Goal: Communication & Community: Answer question/provide support

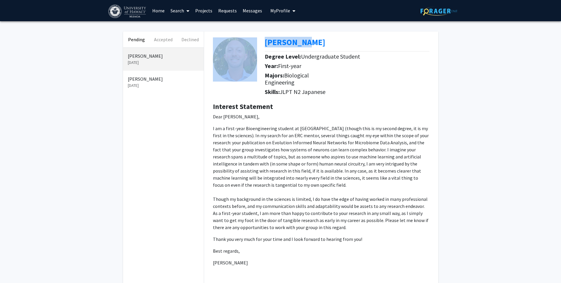
drag, startPoint x: 259, startPoint y: 40, endPoint x: 310, endPoint y: 39, distance: 51.5
click at [310, 39] on div "[PERSON_NAME] Degree Level: Undergraduate Student Year: First-year Majors: Biol…" at bounding box center [320, 64] width 225 height 66
click at [313, 38] on div "[PERSON_NAME]" at bounding box center [349, 43] width 169 height 12
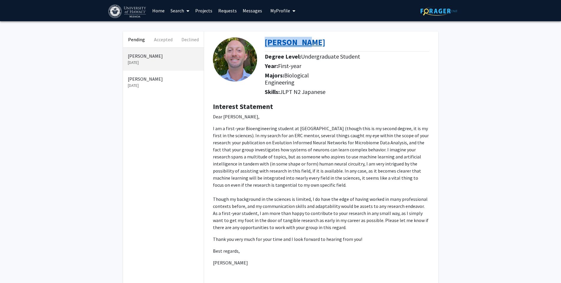
drag, startPoint x: 313, startPoint y: 39, endPoint x: 265, endPoint y: 46, distance: 48.7
click at [265, 46] on div "[PERSON_NAME]" at bounding box center [349, 43] width 169 height 12
copy b "[PERSON_NAME]"
click at [33, 107] on div "Pending Accepted Declined [PERSON_NAME] [DATE] [PERSON_NAME] [DATE] [PERSON_NAM…" at bounding box center [280, 229] width 561 height 416
click at [102, 66] on div "Pending Accepted Declined [PERSON_NAME] [DATE] [PERSON_NAME] [DATE] [PERSON_NAM…" at bounding box center [280, 229] width 561 height 416
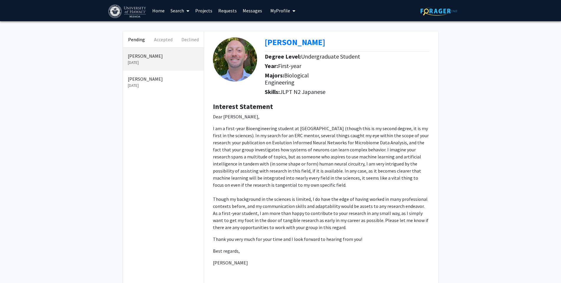
click at [257, 137] on p "I am a first-year Bioengineering student at [GEOGRAPHIC_DATA] (though this is m…" at bounding box center [321, 178] width 216 height 106
click at [84, 124] on div "Pending Accepted Declined [PERSON_NAME] [DATE] [PERSON_NAME] [DATE] [PERSON_NAM…" at bounding box center [280, 229] width 561 height 416
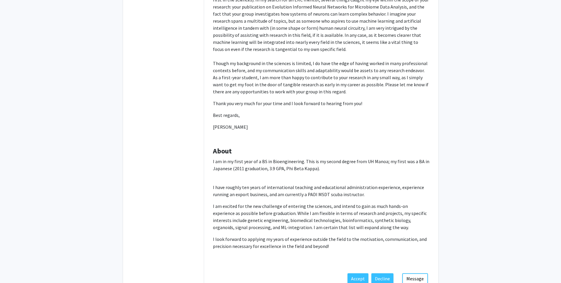
scroll to position [172, 0]
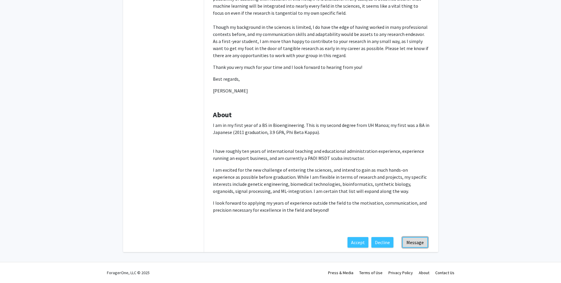
click at [419, 244] on button "Message" at bounding box center [415, 242] width 26 height 11
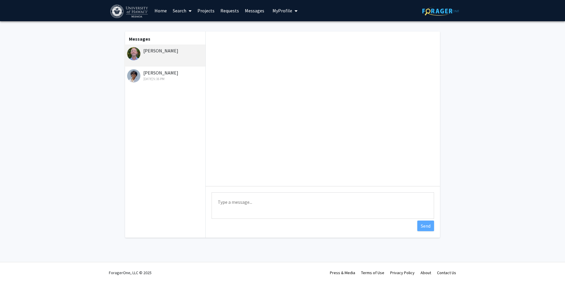
click at [273, 206] on textarea "Type a message" at bounding box center [323, 205] width 222 height 26
click at [285, 197] on textarea "Type a message" at bounding box center [323, 205] width 222 height 26
click at [278, 208] on textarea "Hi [PERSON_NAME], Thanks for reaching out." at bounding box center [323, 205] width 222 height 26
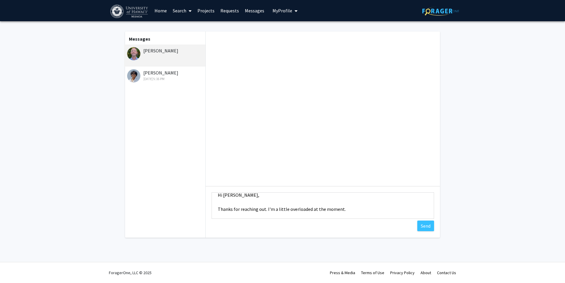
click at [83, 105] on fg-messaging "Messages [PERSON_NAME] [PERSON_NAME] [DATE] 5:16 PM Type a message Hi [PERSON_N…" at bounding box center [282, 136] width 565 height 230
click at [347, 215] on textarea "Hi [PERSON_NAME], Thanks for reaching out. I'm a little overloaded at the momen…" at bounding box center [323, 205] width 222 height 26
click at [345, 212] on textarea "Hi [PERSON_NAME], Thanks for reaching out. I'm a little overloaded at the momen…" at bounding box center [323, 205] width 222 height 26
click at [350, 207] on textarea "Hi [PERSON_NAME], Thanks for reaching out. I'm a little overloaded at the momen…" at bounding box center [323, 205] width 222 height 26
click at [414, 205] on textarea "Hi [PERSON_NAME], Thanks for reaching out. I'm a little overloaded at the momen…" at bounding box center [323, 205] width 222 height 26
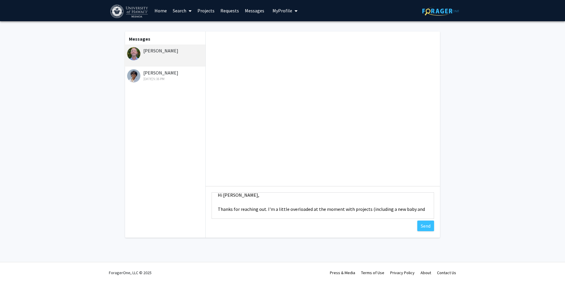
click at [414, 205] on textarea "Hi [PERSON_NAME], Thanks for reaching out. I'm a little overloaded at the momen…" at bounding box center [323, 205] width 222 height 26
click at [267, 207] on textarea "Hi [PERSON_NAME], Thanks for reaching out. I'm a little overloaded at the momen…" at bounding box center [323, 205] width 222 height 26
click at [292, 216] on textarea "Hi [PERSON_NAME], Thanks for reaching out. I'd love to chat sometime, but unfor…" at bounding box center [323, 205] width 222 height 26
click at [268, 212] on textarea "Hi [PERSON_NAME], Thanks for reaching out. I'd love to chat sometime, but unfor…" at bounding box center [323, 205] width 222 height 26
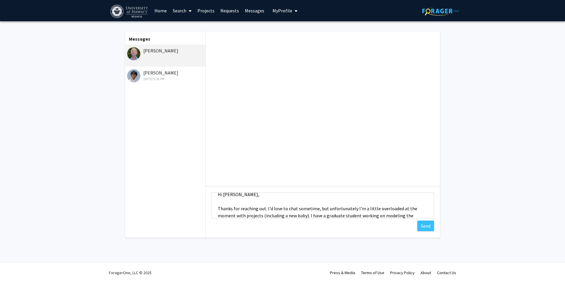
click at [313, 220] on div "Type a message Hi [PERSON_NAME], Thanks for reaching out. I'd love to chat some…" at bounding box center [323, 206] width 234 height 40
click at [356, 214] on textarea "Hi [PERSON_NAME], Thanks for reaching out. I'd love to chat sometime, but unfor…" at bounding box center [323, 205] width 222 height 26
click at [309, 215] on textarea "Hi [PERSON_NAME], Thanks for reaching out. I'd love to chat sometime, but unfor…" at bounding box center [323, 205] width 222 height 26
click at [307, 215] on textarea "Hi [PERSON_NAME], Thanks for reaching out. I'd love to chat sometime, but unfor…" at bounding box center [323, 205] width 222 height 26
click at [309, 215] on textarea "Hi [PERSON_NAME], Thanks for reaching out. I'd love to chat sometime, but unfor…" at bounding box center [323, 205] width 222 height 26
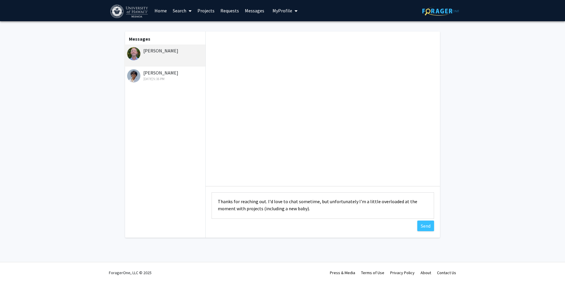
scroll to position [22, 0]
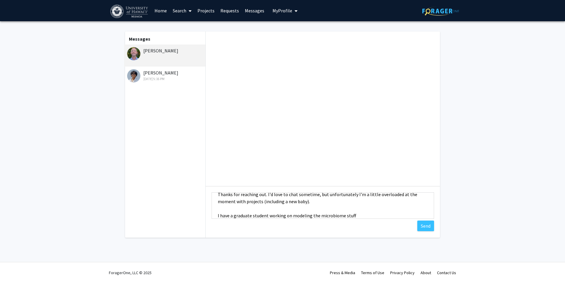
click at [269, 216] on textarea "Hi [PERSON_NAME], Thanks for reaching out. I'd love to chat sometime, but unfor…" at bounding box center [323, 205] width 222 height 26
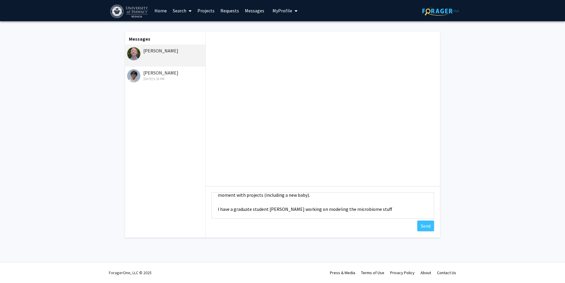
drag, startPoint x: 363, startPoint y: 214, endPoint x: 378, endPoint y: 216, distance: 14.5
click at [378, 216] on textarea "Hi [PERSON_NAME], Thanks for reaching out. I'd love to chat sometime, but unfor…" at bounding box center [323, 205] width 222 height 26
click at [376, 210] on textarea "Hi [PERSON_NAME], Thanks for reaching out. I'd love to chat sometime, but unfor…" at bounding box center [323, 205] width 222 height 26
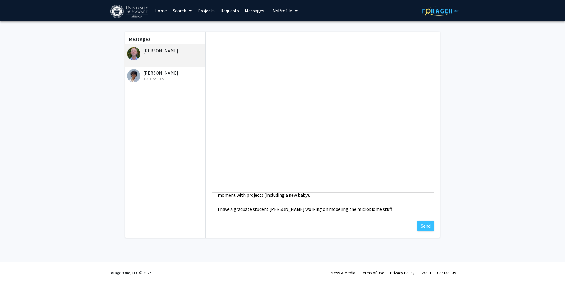
click at [376, 210] on textarea "Hi [PERSON_NAME], Thanks for reaching out. I'd love to chat sometime, but unfor…" at bounding box center [323, 205] width 222 height 26
drag, startPoint x: 376, startPoint y: 210, endPoint x: 363, endPoint y: 210, distance: 13.5
click at [363, 210] on textarea "Hi [PERSON_NAME], Thanks for reaching out. I'd love to chat sometime, but unfor…" at bounding box center [323, 205] width 222 height 26
click at [331, 208] on textarea "Hi [PERSON_NAME], Thanks for reaching out. I'd love to chat sometime, but unfor…" at bounding box center [323, 205] width 222 height 26
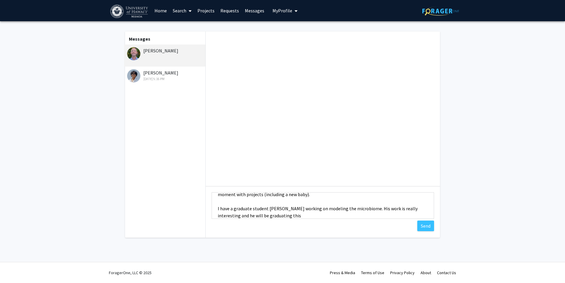
click at [331, 208] on textarea "Hi [PERSON_NAME], Thanks for reaching out. I'd love to chat sometime, but unfor…" at bounding box center [323, 205] width 222 height 26
click at [360, 209] on textarea "Hi [PERSON_NAME], Thanks for reaching out. I'd love to chat sometime, but unfor…" at bounding box center [323, 205] width 222 height 26
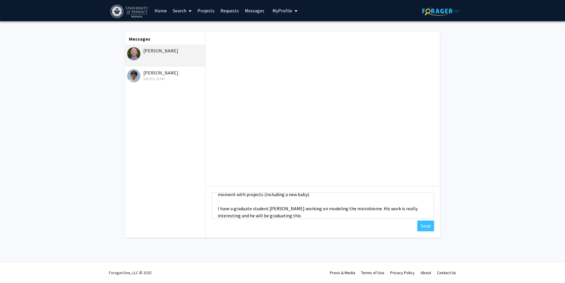
click at [366, 209] on textarea "Hi [PERSON_NAME], Thanks for reaching out. I'd love to chat sometime, but unfor…" at bounding box center [323, 205] width 222 height 26
click at [366, 210] on textarea "Hi [PERSON_NAME], Thanks for reaching out. I'd love to chat sometime, but unfor…" at bounding box center [323, 205] width 222 height 26
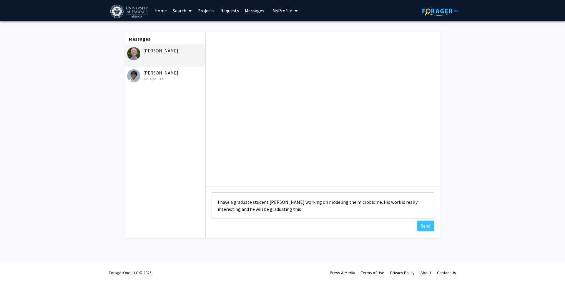
drag, startPoint x: 366, startPoint y: 210, endPoint x: 371, endPoint y: 220, distance: 11.2
click at [371, 220] on div "Type a message Hi [PERSON_NAME], Thanks for reaching out. I'd love to chat some…" at bounding box center [323, 206] width 234 height 40
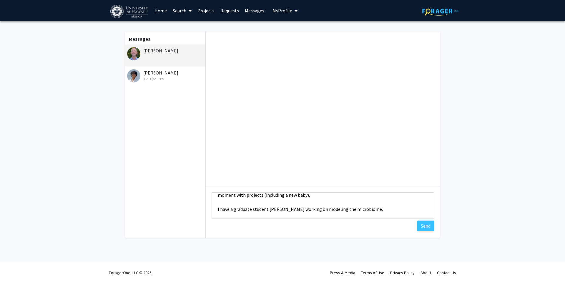
scroll to position [28, 0]
click at [350, 202] on div "Type a message Hi [PERSON_NAME], Thanks for reaching out. I'd love to chat some…" at bounding box center [323, 206] width 234 height 40
click at [348, 210] on textarea "Hi [PERSON_NAME], Thanks for reaching out. I'd love to chat sometime, but unfor…" at bounding box center [323, 205] width 222 height 26
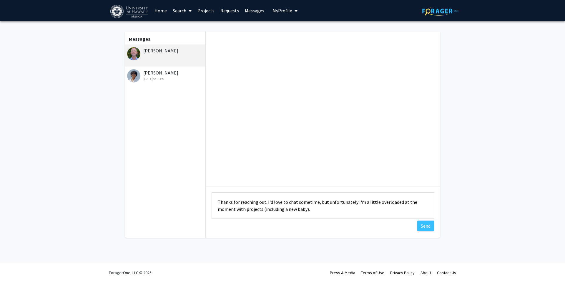
scroll to position [21, 0]
click at [348, 210] on textarea "Hi [PERSON_NAME], Thanks for reaching out. I'd love to chat sometime, but unfor…" at bounding box center [323, 205] width 222 height 26
click at [329, 204] on textarea "Hi [PERSON_NAME], Thanks for reaching out. I'd love to chat sometime, but unfor…" at bounding box center [323, 205] width 222 height 26
click at [309, 216] on textarea "Hi [PERSON_NAME], Thanks for reaching out. I'd love to chat sometime, but unfor…" at bounding box center [323, 205] width 222 height 26
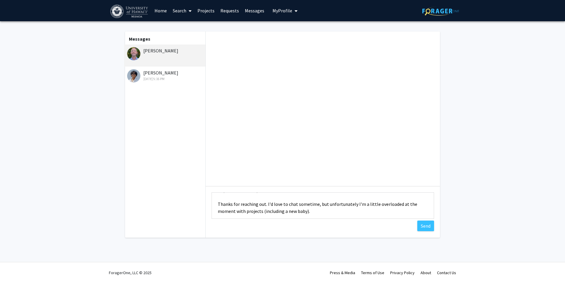
click at [314, 210] on textarea "Hi [PERSON_NAME], Thanks for reaching out. I'd love to chat sometime, but unfor…" at bounding box center [323, 205] width 222 height 26
paste textarea "I have a graduate student [PERSON_NAME] working on modeling the microbiome."
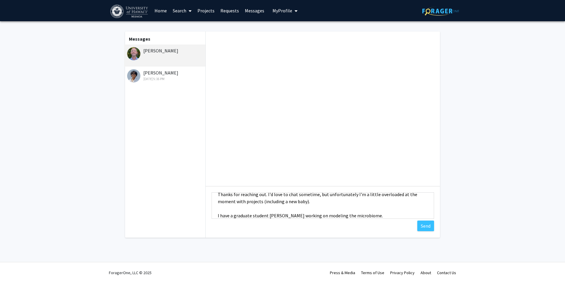
click at [220, 214] on textarea "Hi [PERSON_NAME], Thanks for reaching out. I'd love to chat sometime, but unfor…" at bounding box center [323, 205] width 222 height 26
click at [225, 220] on div "Type a message Hi [PERSON_NAME], Thanks for reaching out. I'd love to chat some…" at bounding box center [323, 206] width 234 height 40
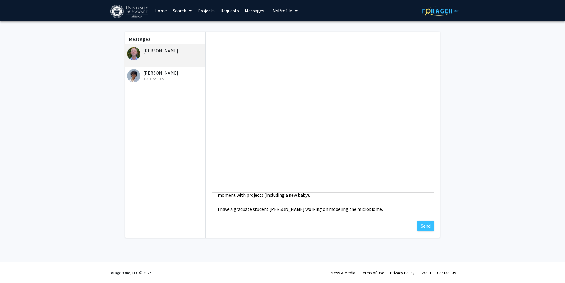
drag, startPoint x: 220, startPoint y: 212, endPoint x: 222, endPoint y: 218, distance: 6.0
click at [222, 218] on textarea "Hi [PERSON_NAME], Thanks for reaching out. I'd love to chat sometime, but unfor…" at bounding box center [323, 205] width 222 height 26
click at [220, 195] on textarea "Hi [PERSON_NAME], Thanks for reaching out. I'd love to chat sometime, but unfor…" at bounding box center [323, 205] width 222 height 26
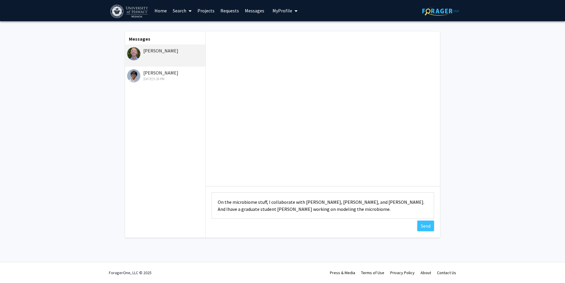
click at [369, 200] on textarea "Hi [PERSON_NAME], Thanks for reaching out. I'd love to chat sometime, but unfor…" at bounding box center [323, 205] width 222 height 26
click at [341, 213] on textarea "Hi [PERSON_NAME], Thanks for reaching out. I'd love to chat sometime, but unfor…" at bounding box center [323, 205] width 222 height 26
click at [359, 202] on textarea "Hi [PERSON_NAME], Thanks for reaching out. I'd love to chat sometime, but unfor…" at bounding box center [323, 205] width 222 height 26
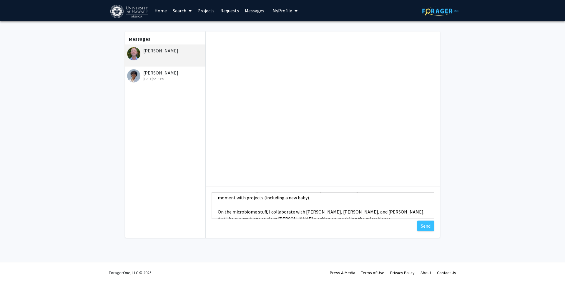
scroll to position [15, 0]
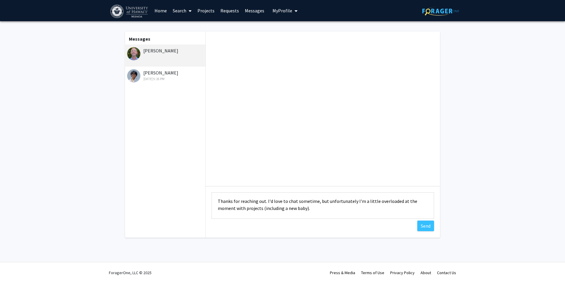
click at [359, 202] on textarea "Hi [PERSON_NAME], Thanks for reaching out. I'd love to chat sometime, but unfor…" at bounding box center [323, 205] width 222 height 26
click at [346, 212] on textarea "Hi [PERSON_NAME], Thanks for reaching out. I'd love to chat sometime, but unfor…" at bounding box center [323, 205] width 222 height 26
drag, startPoint x: 355, startPoint y: 202, endPoint x: 349, endPoint y: 210, distance: 10.3
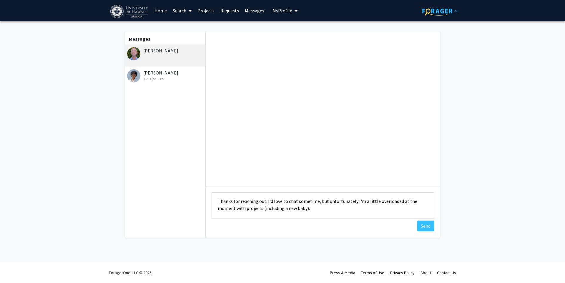
click at [349, 210] on textarea "Hi [PERSON_NAME], Thanks for reaching out. I'd love to chat sometime, but unfor…" at bounding box center [323, 205] width 222 height 26
click at [338, 202] on textarea "Hi [PERSON_NAME], Thanks for reaching out. I'd love to chat sometime, but unfor…" at bounding box center [323, 205] width 222 height 26
click at [336, 207] on textarea "Hi [PERSON_NAME], Thanks for reaching out. I'd love to chat sometime, but unfor…" at bounding box center [323, 205] width 222 height 26
click at [288, 212] on textarea "Hi [PERSON_NAME], Thanks for reaching out. I'd love to chat sometime, but unfor…" at bounding box center [323, 205] width 222 height 26
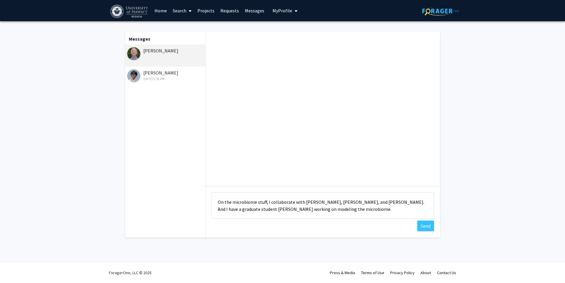
drag, startPoint x: 404, startPoint y: 198, endPoint x: 410, endPoint y: 206, distance: 10.1
click at [410, 206] on textarea "Hi [PERSON_NAME], Thanks for reaching out. I'd love to chat sometime, but unfor…" at bounding box center [323, 205] width 222 height 26
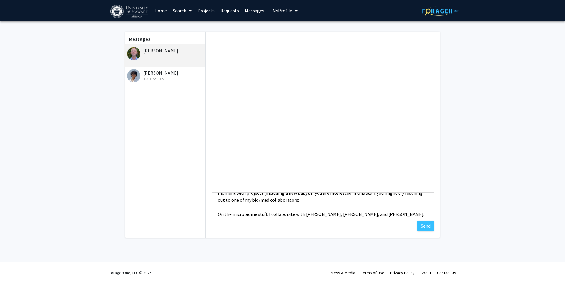
scroll to position [26, 0]
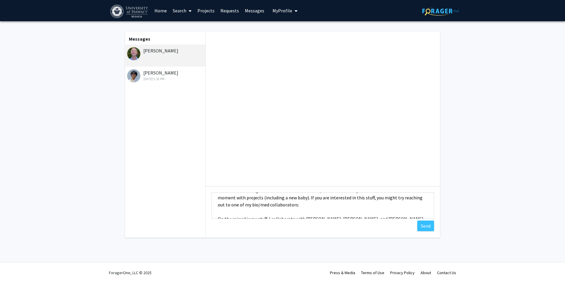
click at [410, 203] on textarea "Hi [PERSON_NAME], Thanks for reaching out. I'd love to chat sometime, but unfor…" at bounding box center [323, 205] width 222 height 26
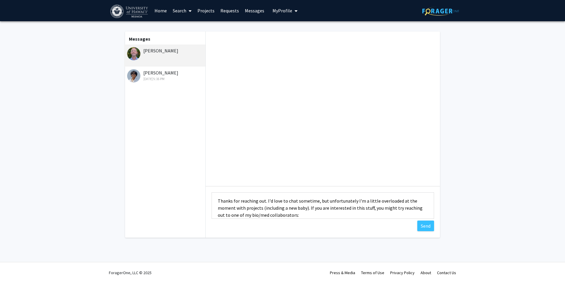
scroll to position [12, 0]
click at [307, 212] on textarea "Hi [PERSON_NAME], Thanks for reaching out. I'd love to chat sometime, but unfor…" at bounding box center [323, 205] width 222 height 26
click at [316, 211] on textarea "Hi [PERSON_NAME], Thanks for reaching out. I'd love to chat sometime, but unfor…" at bounding box center [323, 205] width 222 height 26
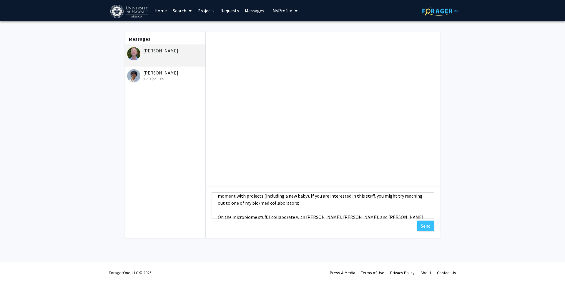
click at [302, 203] on textarea "Hi [PERSON_NAME], Thanks for reaching out. I'd love to chat sometime, but unfor…" at bounding box center [323, 205] width 222 height 26
click at [322, 203] on textarea "Hi [PERSON_NAME], Thanks for reaching out. I'd love to chat sometime, but unfor…" at bounding box center [323, 205] width 222 height 26
click at [311, 203] on textarea "Hi [PERSON_NAME], Thanks for reaching out. I'd love to chat sometime, but unfor…" at bounding box center [323, 205] width 222 height 26
click at [357, 200] on textarea "Hi [PERSON_NAME], Thanks for reaching out. I'd love to chat sometime, but unfor…" at bounding box center [323, 205] width 222 height 26
click at [323, 204] on textarea "Hi [PERSON_NAME], Thanks for reaching out. I'd love to chat sometime, but unfor…" at bounding box center [323, 205] width 222 height 26
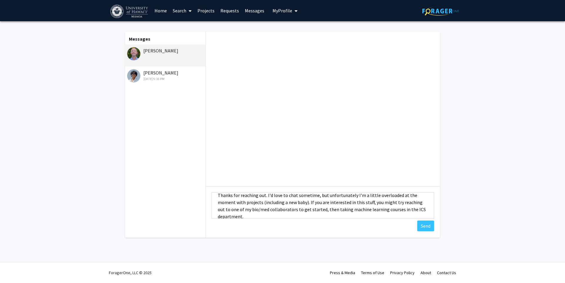
scroll to position [19, 0]
click at [287, 217] on textarea "Hi [PERSON_NAME], Thanks for reaching out. I'd love to chat sometime, but unfor…" at bounding box center [323, 205] width 222 height 26
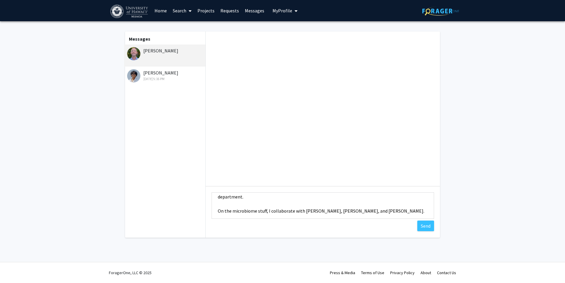
scroll to position [45, 0]
click at [287, 217] on textarea "Hi [PERSON_NAME], Thanks for reaching out. I'd love to chat sometime, but unfor…" at bounding box center [323, 205] width 222 height 26
click at [413, 210] on textarea "Hi [PERSON_NAME], Thanks for reaching out. I'd love to chat sometime, but unfor…" at bounding box center [323, 205] width 222 height 26
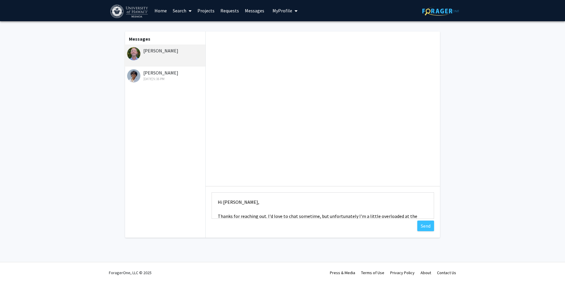
scroll to position [26, 0]
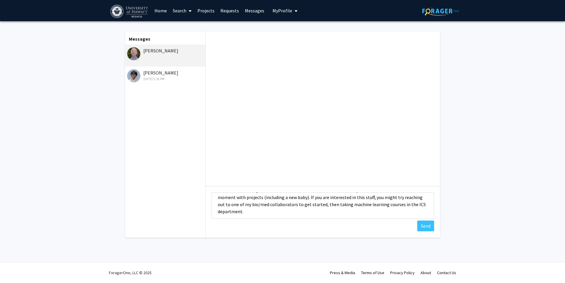
click at [307, 197] on textarea "Hi [PERSON_NAME], Thanks for reaching out. I'd love to chat sometime, but unfor…" at bounding box center [323, 205] width 222 height 26
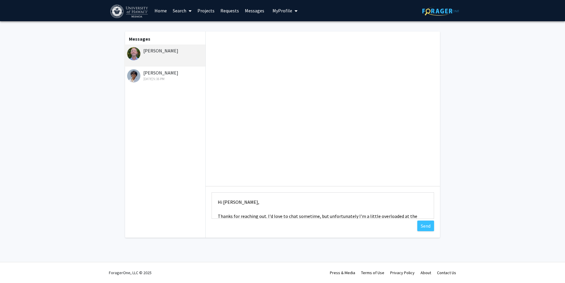
scroll to position [21, 0]
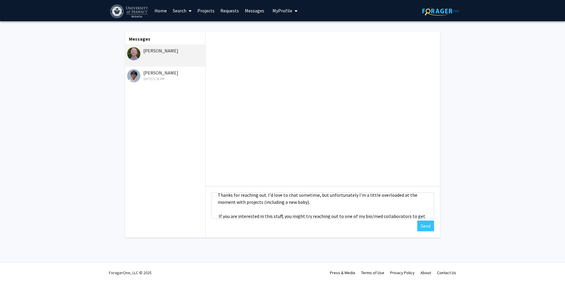
click at [358, 203] on textarea "Hi [PERSON_NAME], Thanks for reaching out. I'd love to chat sometime, but unfor…" at bounding box center [323, 205] width 222 height 26
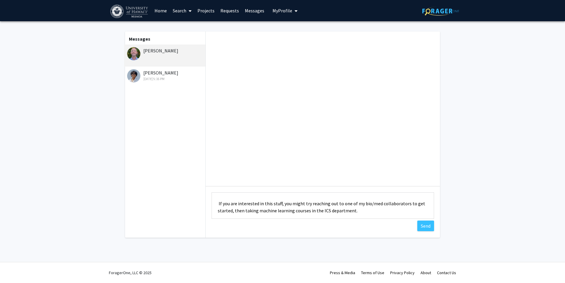
click at [220, 206] on textarea "Hi [PERSON_NAME], Thanks for reaching out. I'd love to chat sometime, but unfor…" at bounding box center [323, 205] width 222 height 26
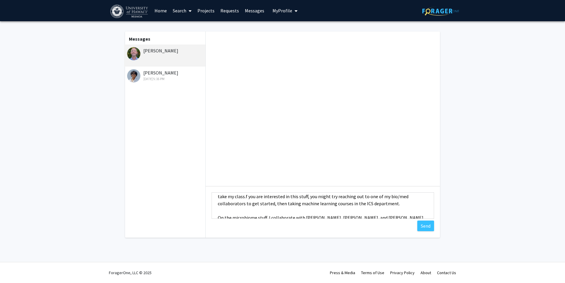
scroll to position [27, 0]
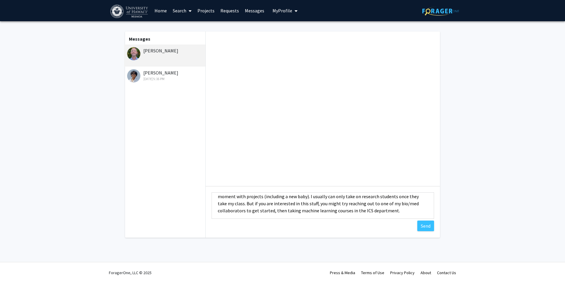
drag, startPoint x: 220, startPoint y: 206, endPoint x: 229, endPoint y: 210, distance: 9.9
click at [229, 210] on textarea "Hi [PERSON_NAME], Thanks for reaching out. I'd love to chat sometime, but unfor…" at bounding box center [323, 205] width 222 height 26
click at [278, 200] on textarea "Hi [PERSON_NAME], Thanks for reaching out. I'd love to chat sometime, but unfor…" at bounding box center [323, 205] width 222 height 26
drag, startPoint x: 273, startPoint y: 195, endPoint x: 278, endPoint y: 201, distance: 8.2
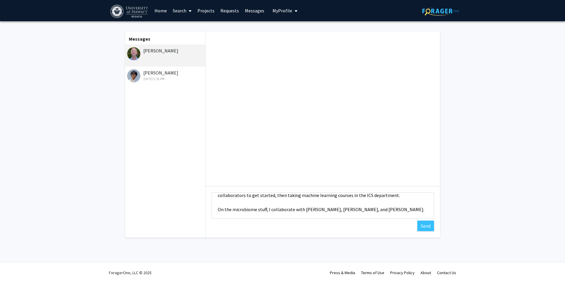
click at [278, 202] on textarea "Hi [PERSON_NAME], Thanks for reaching out. I'd love to chat sometime, but unfor…" at bounding box center [323, 205] width 222 height 26
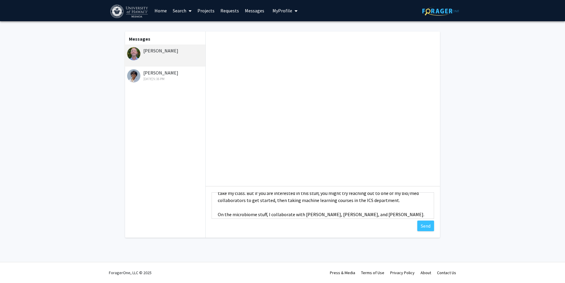
drag, startPoint x: 273, startPoint y: 196, endPoint x: 280, endPoint y: 206, distance: 11.9
click at [280, 206] on textarea "Hi [PERSON_NAME], Thanks for reaching out. I'd love to chat sometime, but unfor…" at bounding box center [323, 205] width 222 height 26
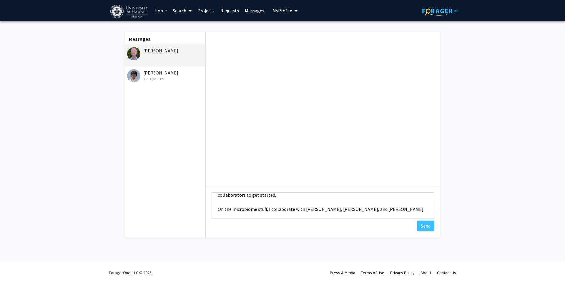
scroll to position [69, 0]
click at [280, 206] on textarea "Hi [PERSON_NAME], Thanks for reaching out. I'd love to chat sometime, but unfor…" at bounding box center [323, 205] width 222 height 26
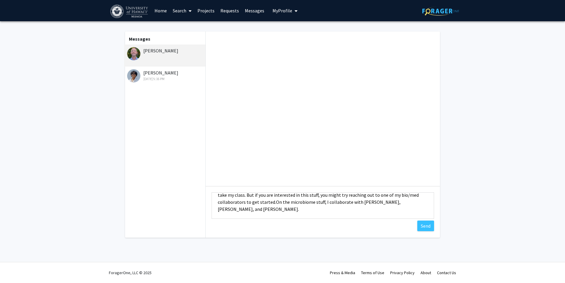
scroll to position [35, 0]
click at [280, 206] on textarea "Hi [PERSON_NAME], Thanks for reaching out. I'd love to chat sometime, but unfor…" at bounding box center [323, 205] width 222 height 26
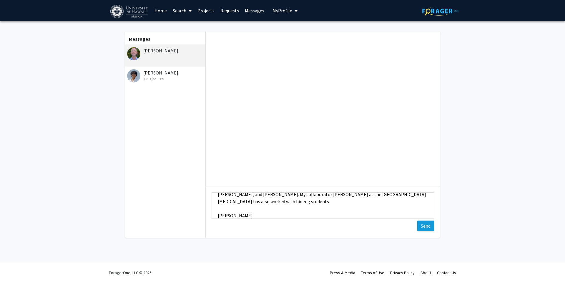
type textarea "Hi [PERSON_NAME], Thanks for reaching out. I'd love to chat sometime, but unfor…"
click at [428, 225] on button "Send" at bounding box center [425, 225] width 17 height 11
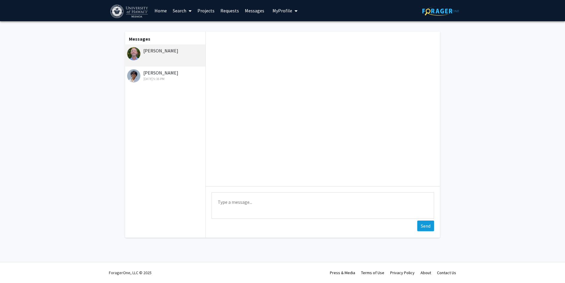
scroll to position [0, 0]
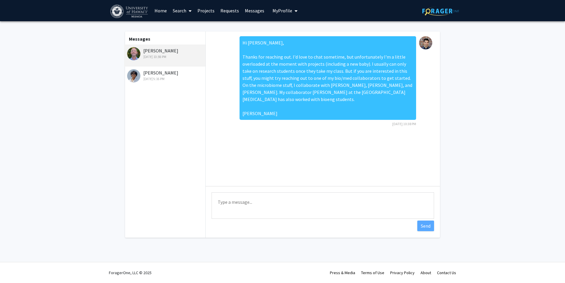
click at [84, 94] on fg-messaging "Messages [PERSON_NAME] [DATE] 10:38 PM [PERSON_NAME] [DATE] 5:16 PM Hi [PERSON_…" at bounding box center [282, 136] width 565 height 230
click at [93, 100] on fg-messaging "Messages [PERSON_NAME] [DATE] 10:38 PM [PERSON_NAME] [DATE] 5:16 PM Hi [PERSON_…" at bounding box center [282, 136] width 565 height 230
